Goal: Task Accomplishment & Management: Manage account settings

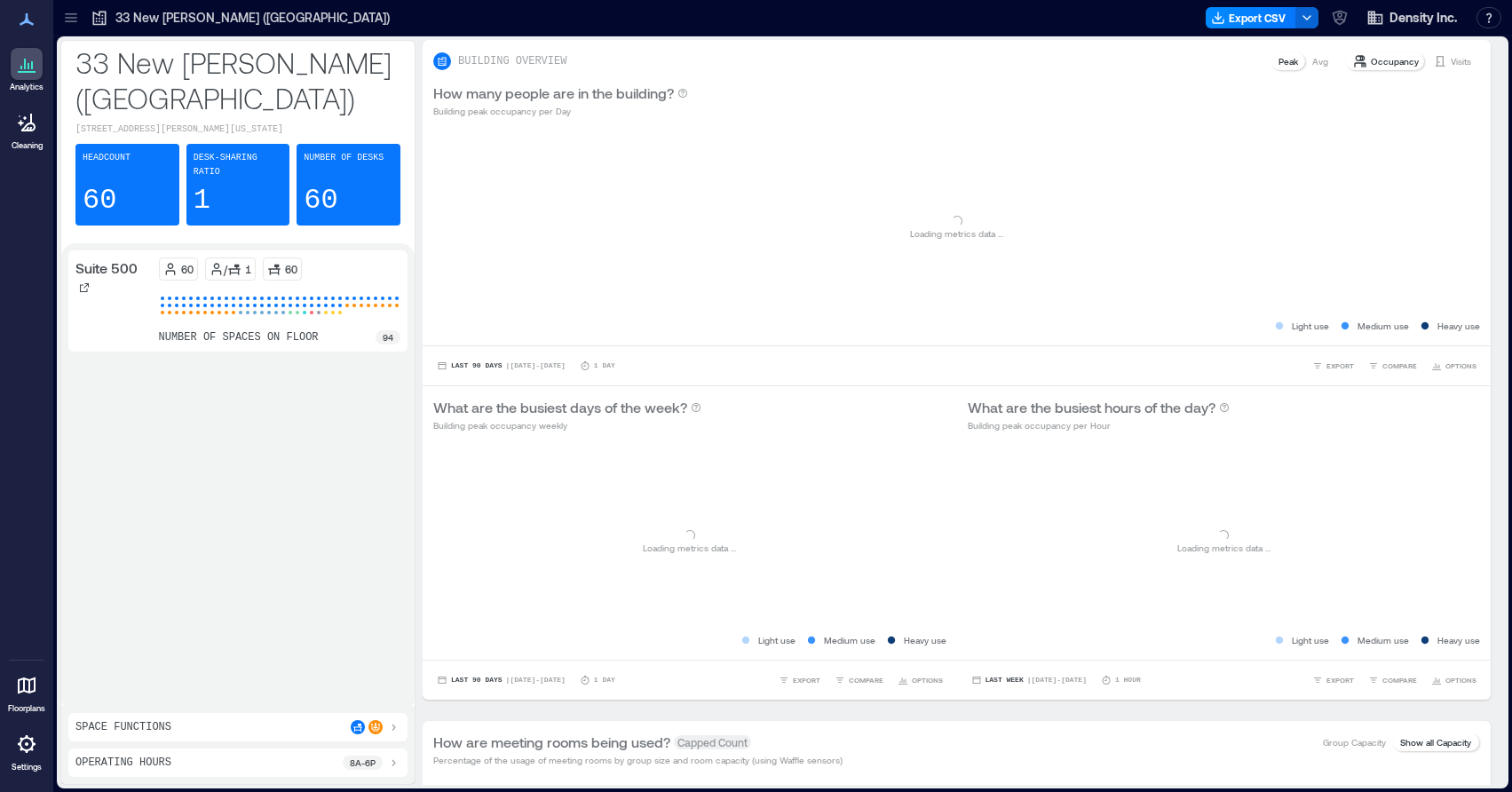
click at [29, 787] on div "Analytics Cleaning Floorplans Settings" at bounding box center [27, 396] width 53 height 792
click at [25, 750] on icon at bounding box center [27, 744] width 18 height 18
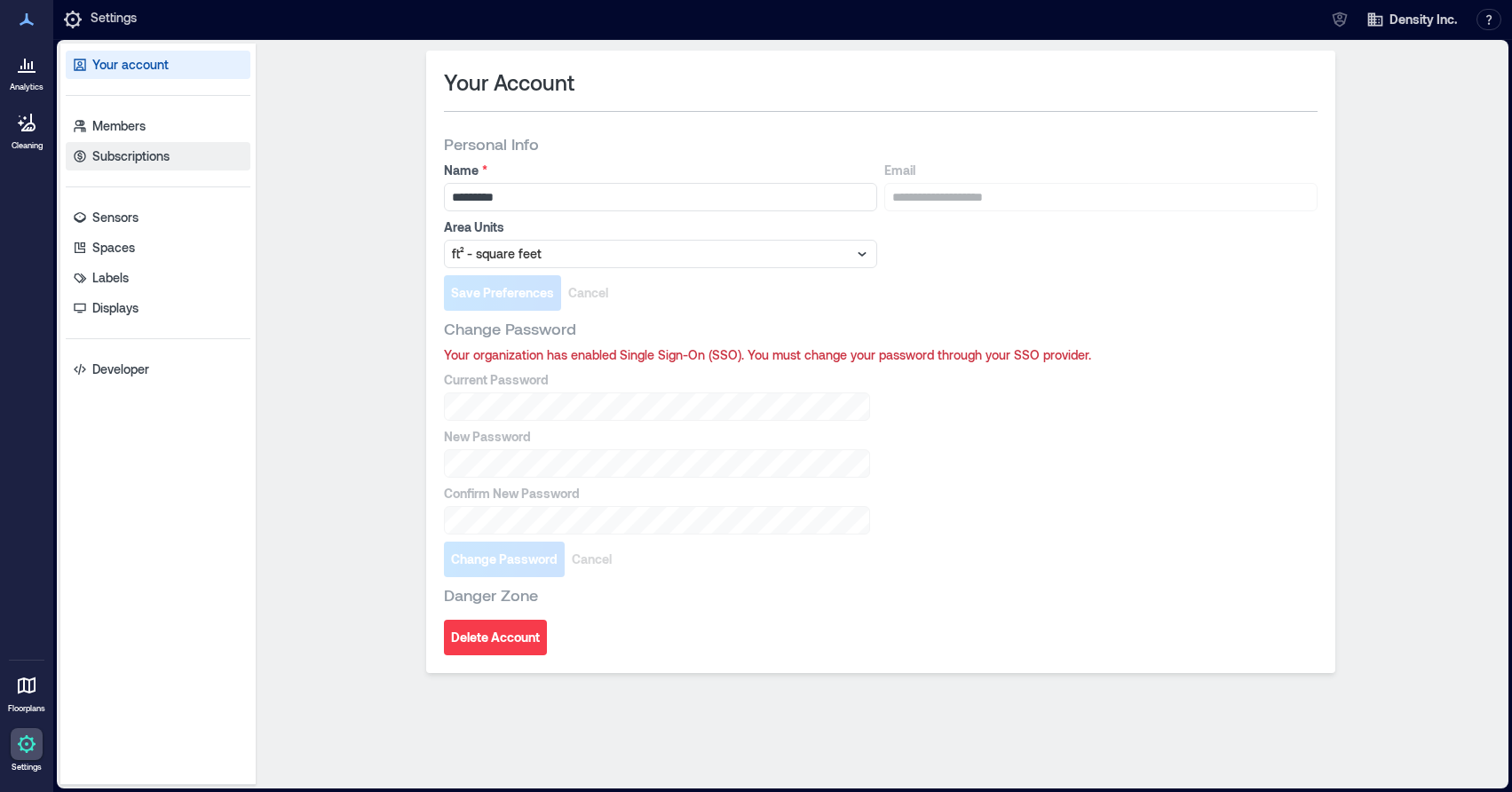
click at [150, 152] on p "Subscriptions" at bounding box center [130, 156] width 77 height 18
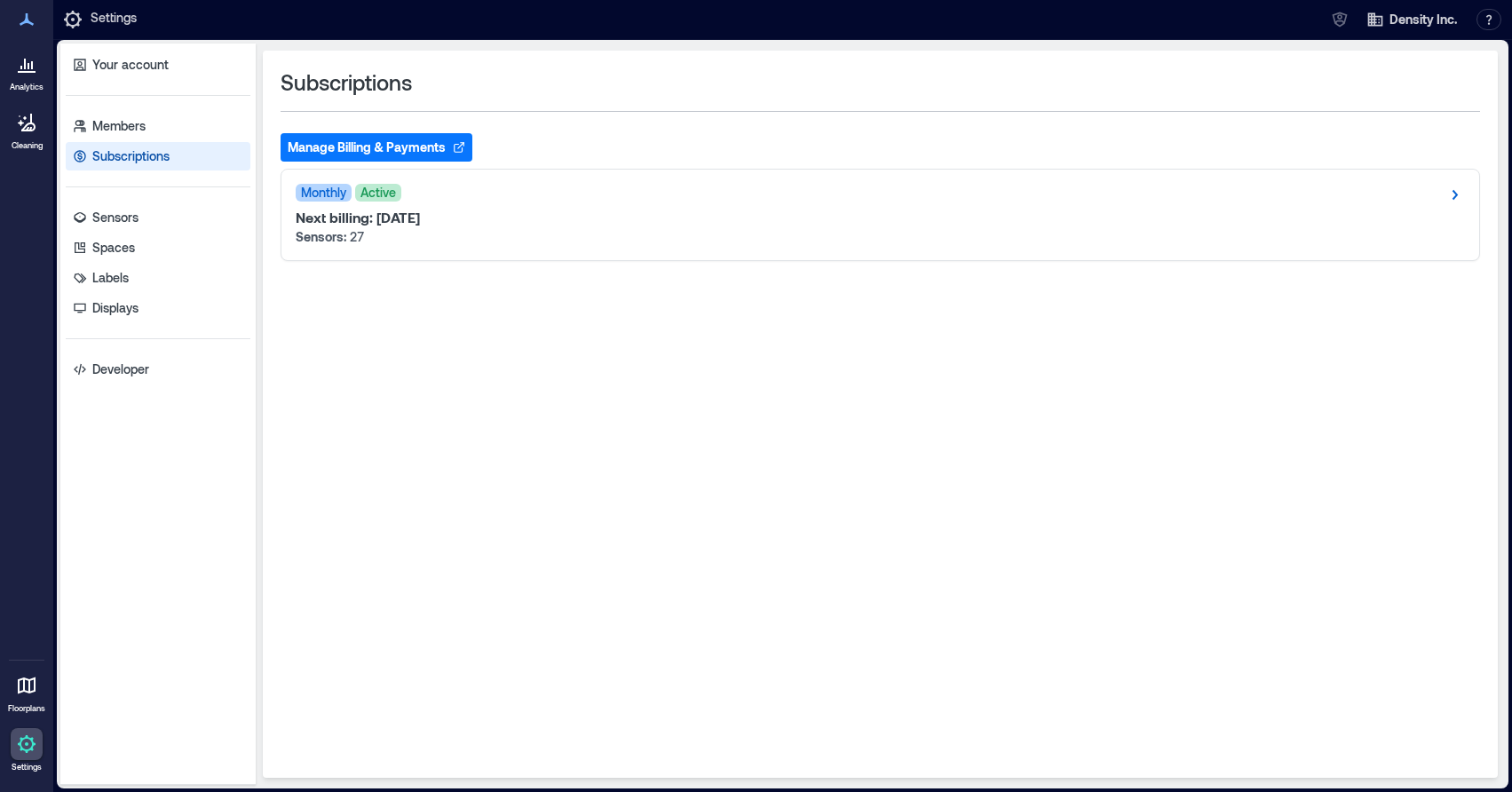
click at [413, 147] on button "Manage Billing & Payments" at bounding box center [376, 147] width 191 height 28
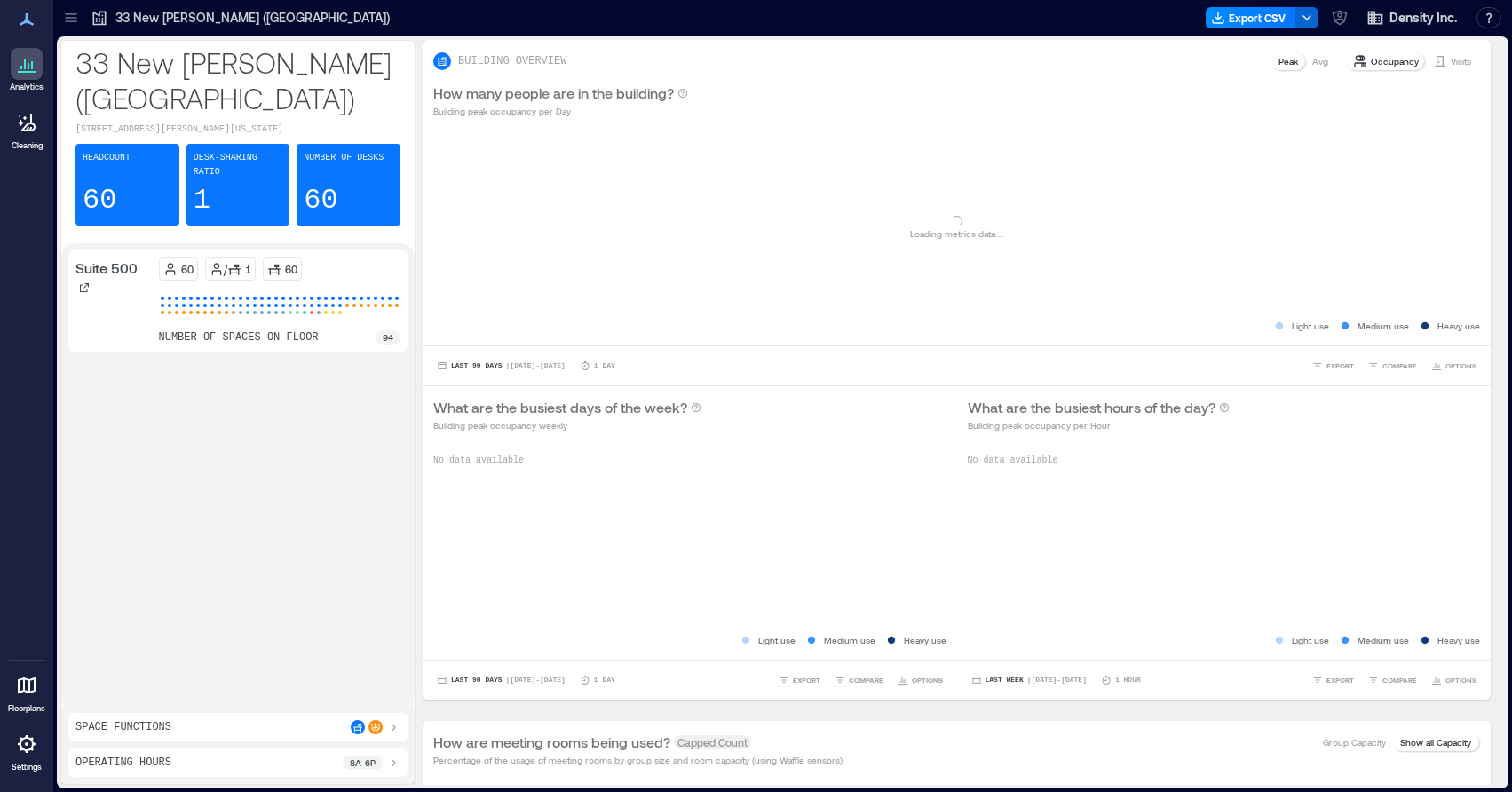
click at [21, 739] on icon at bounding box center [27, 744] width 18 height 18
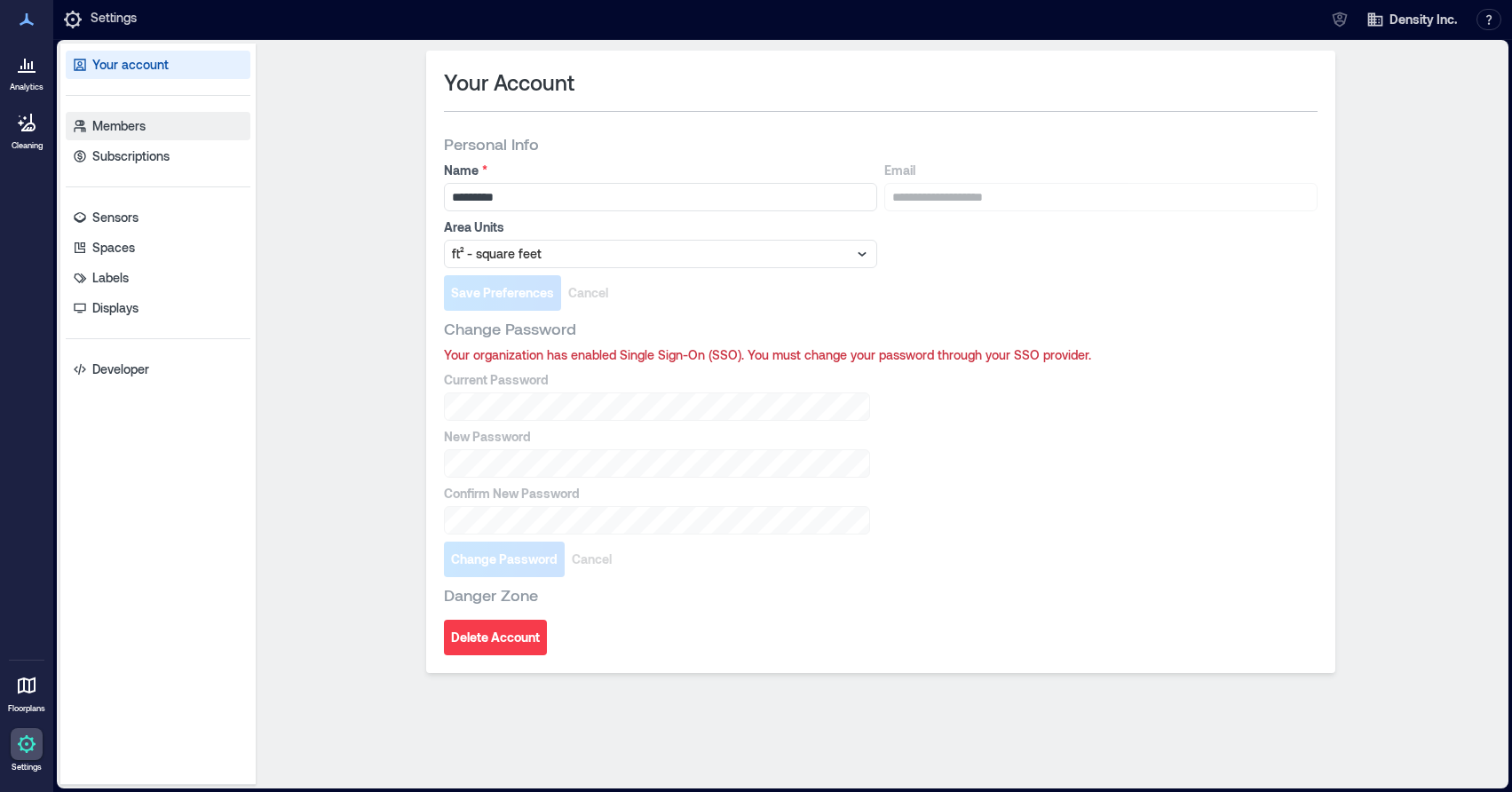
click at [145, 118] on p "Members" at bounding box center [118, 126] width 53 height 18
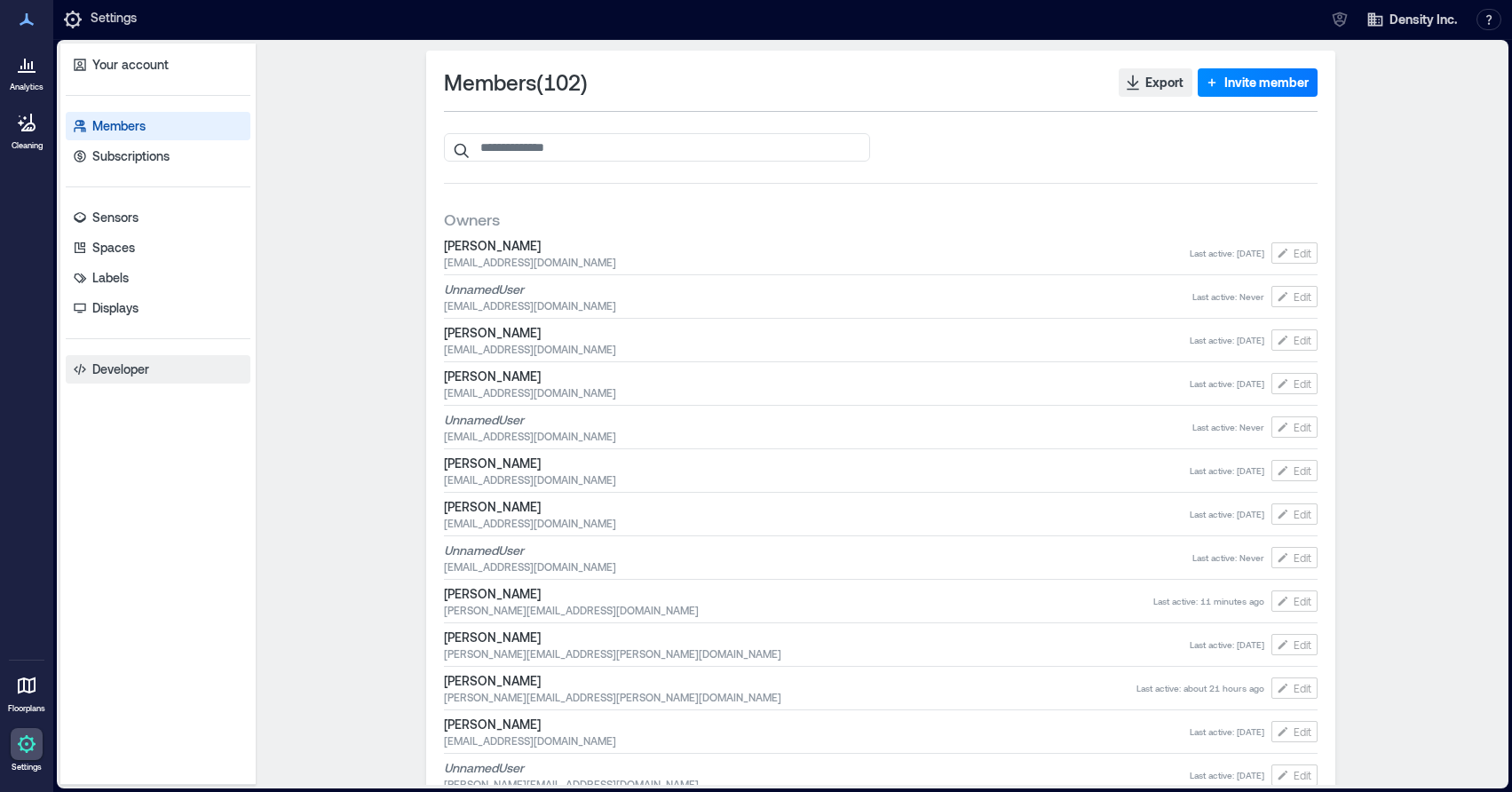
click at [120, 358] on link "Developer" at bounding box center [157, 370] width 185 height 28
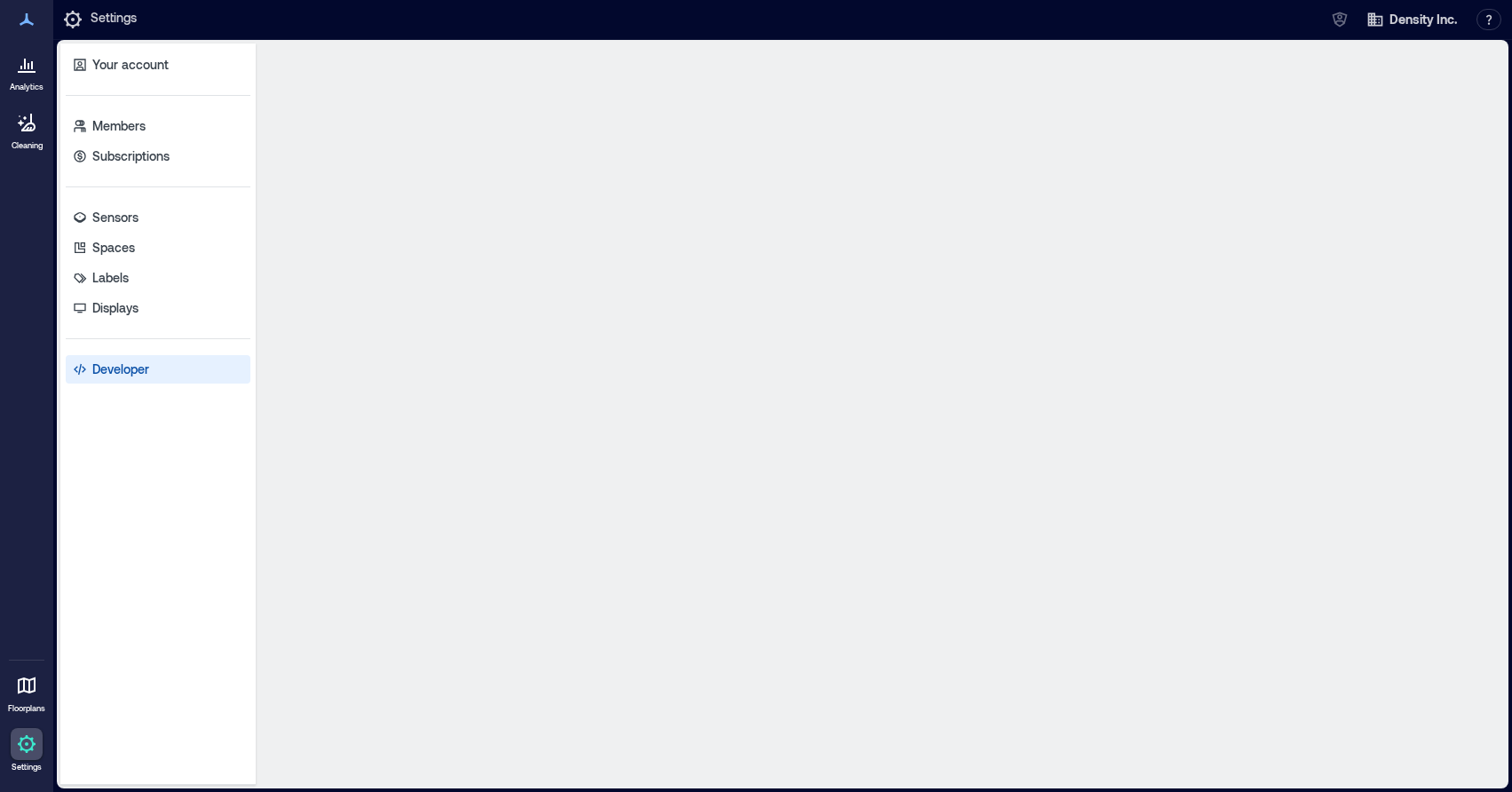
select select "*****"
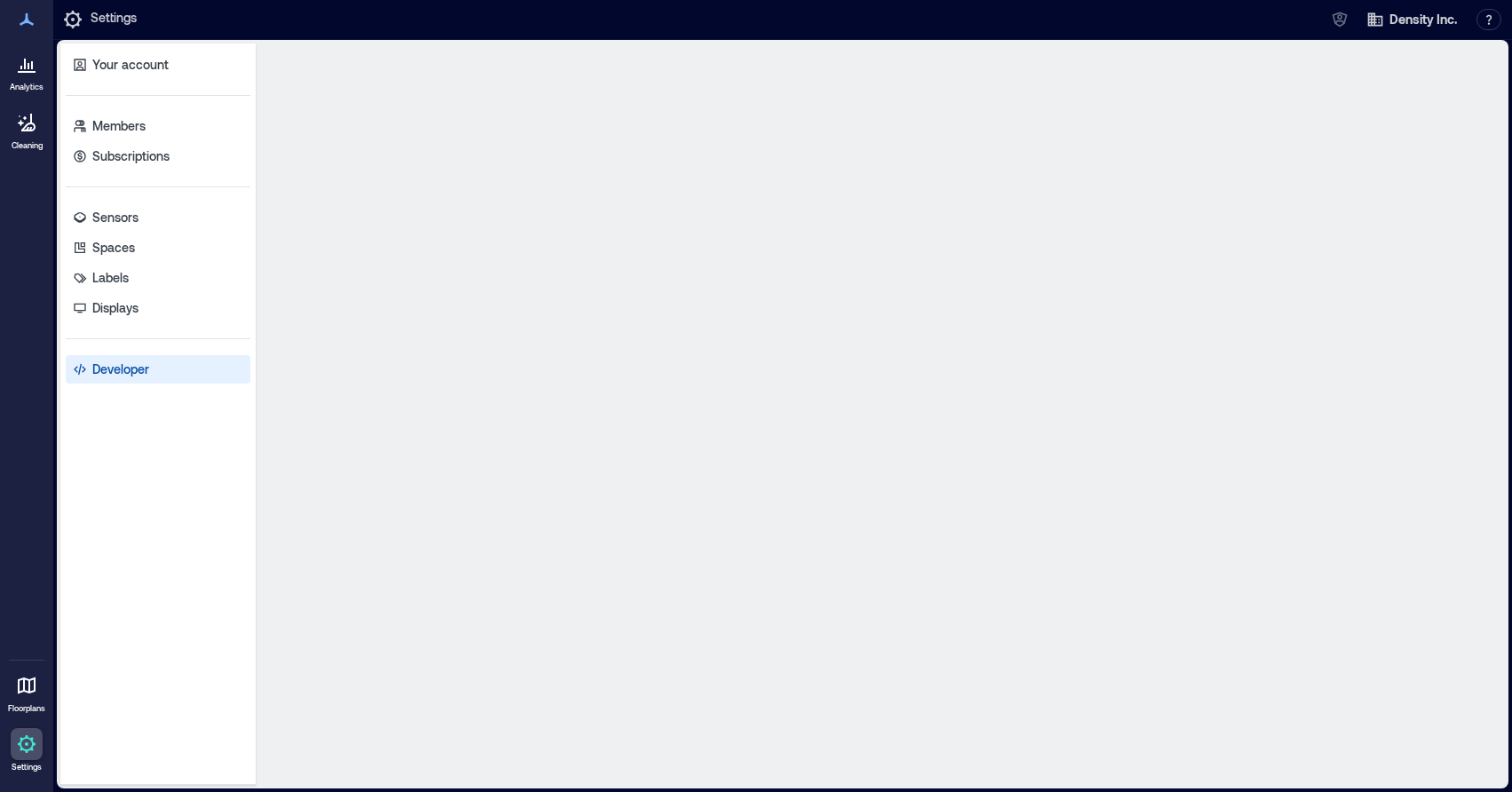
select select "*****"
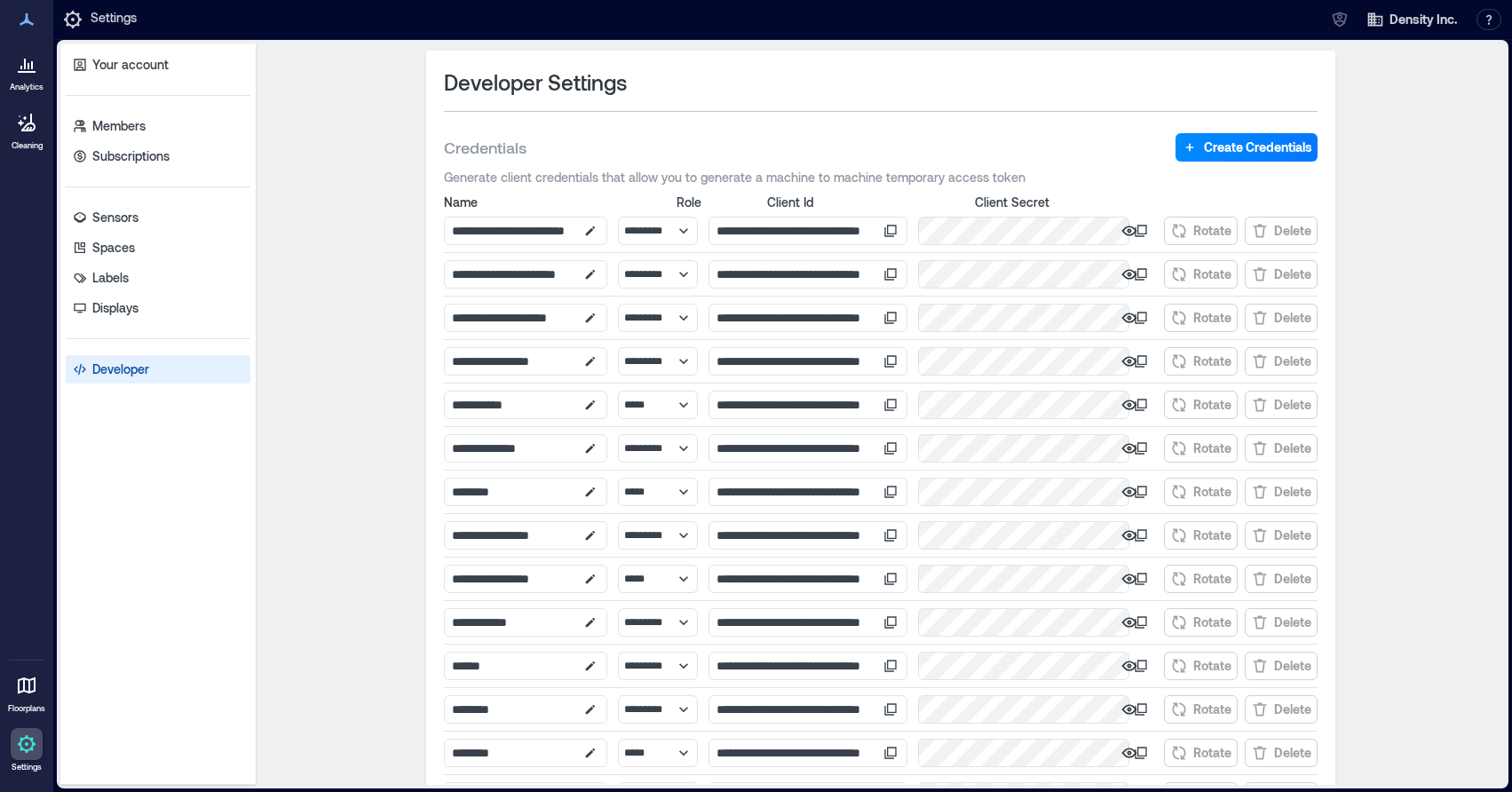
click at [897, 226] on icon at bounding box center [891, 230] width 9 height 9
click at [1133, 230] on icon "button" at bounding box center [1129, 230] width 15 height 9
click at [1141, 231] on icon at bounding box center [1140, 230] width 14 height 14
